Goal: Information Seeking & Learning: Understand process/instructions

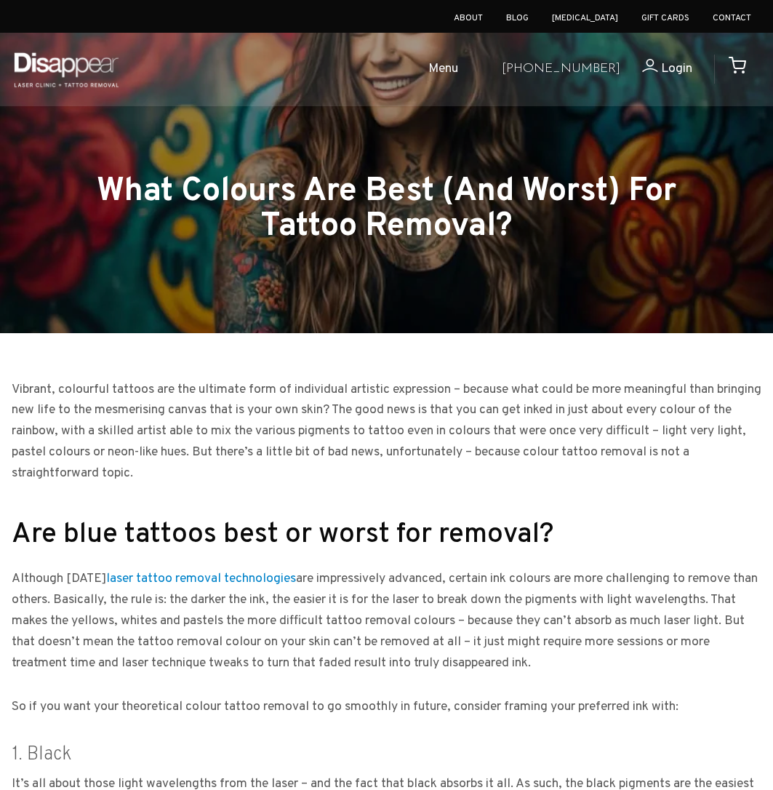
click at [458, 66] on span "Menu" at bounding box center [444, 69] width 30 height 21
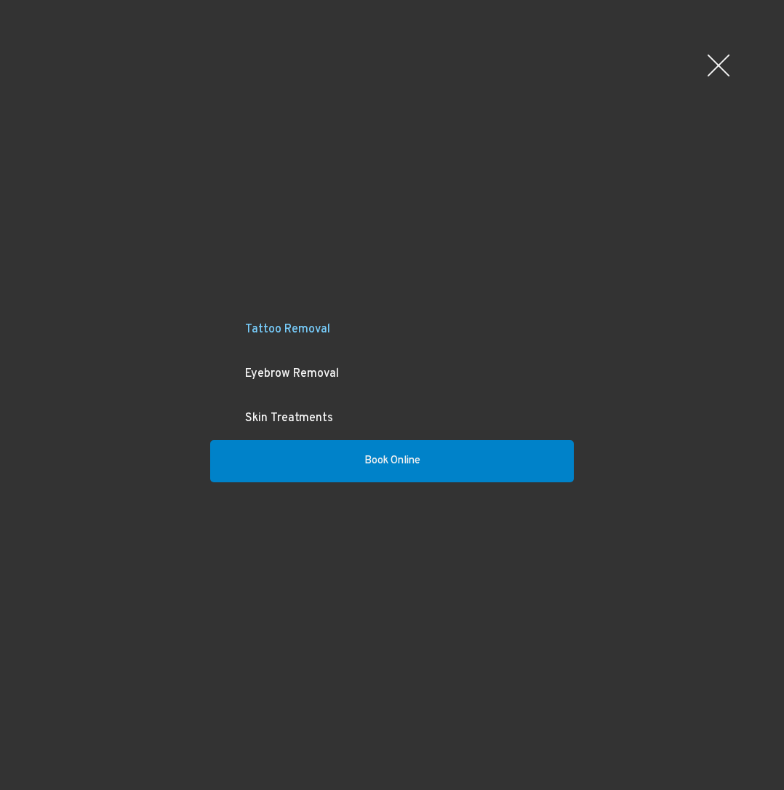
click at [298, 330] on link "Tattoo Removal" at bounding box center [392, 330] width 364 height 44
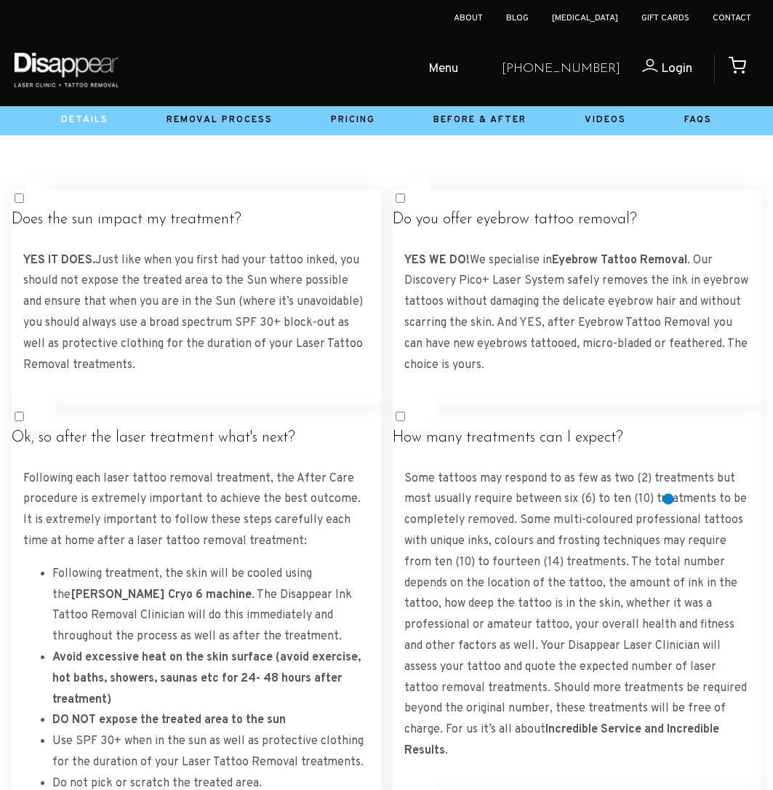
scroll to position [2692, 0]
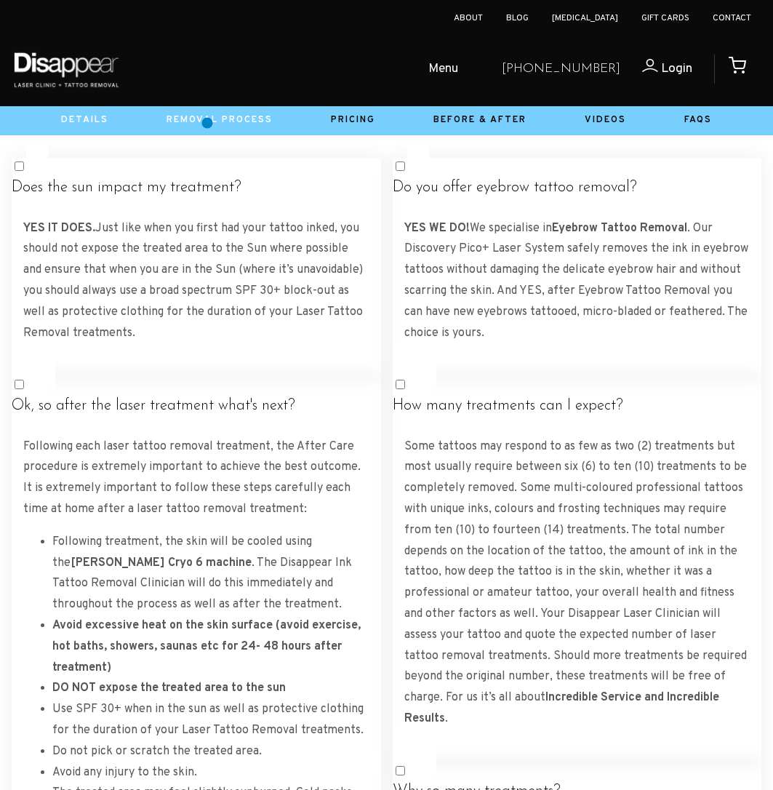
click at [207, 123] on link "Removal Process" at bounding box center [220, 120] width 106 height 12
